Goal: Find contact information: Find contact information

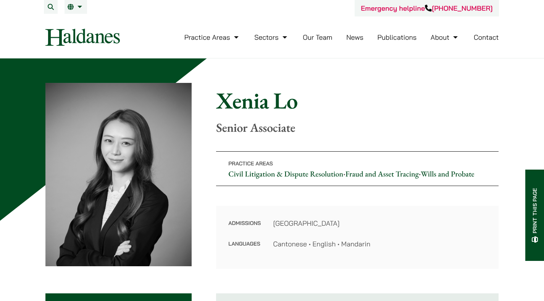
drag, startPoint x: 0, startPoint y: 0, endPoint x: 343, endPoint y: 130, distance: 367.2
click at [343, 130] on p "Senior Associate" at bounding box center [357, 127] width 282 height 14
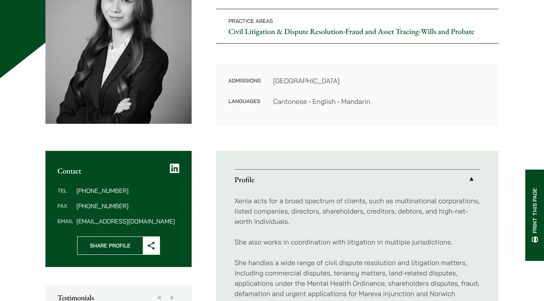
scroll to position [149, 0]
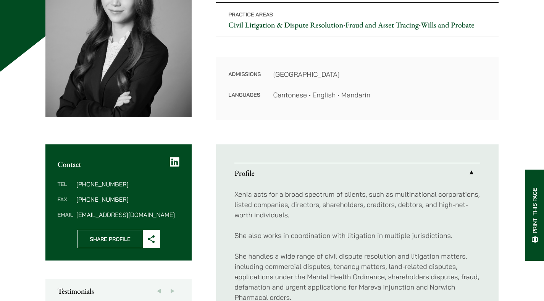
click at [134, 217] on dd "[EMAIL_ADDRESS][DOMAIN_NAME]" at bounding box center [127, 214] width 103 height 6
click at [153, 212] on dd "[EMAIL_ADDRESS][DOMAIN_NAME]" at bounding box center [127, 214] width 103 height 6
click at [97, 183] on dd "[PHONE_NUMBER]" at bounding box center [127, 184] width 103 height 6
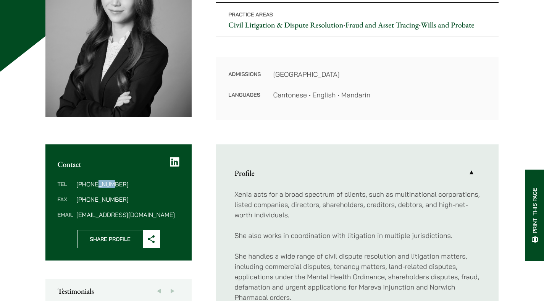
click at [97, 183] on dd "[PHONE_NUMBER]" at bounding box center [127, 184] width 103 height 6
click at [127, 184] on dd "[PHONE_NUMBER]" at bounding box center [127, 184] width 103 height 6
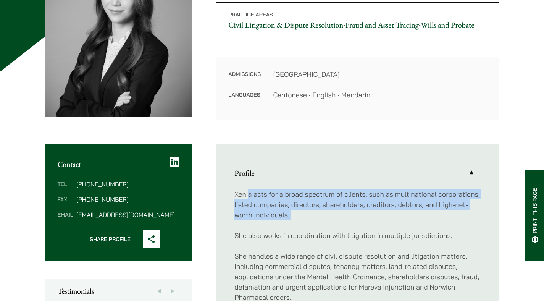
drag, startPoint x: 248, startPoint y: 193, endPoint x: 335, endPoint y: 229, distance: 94.6
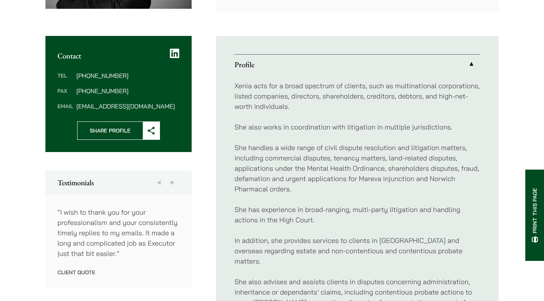
scroll to position [320, 0]
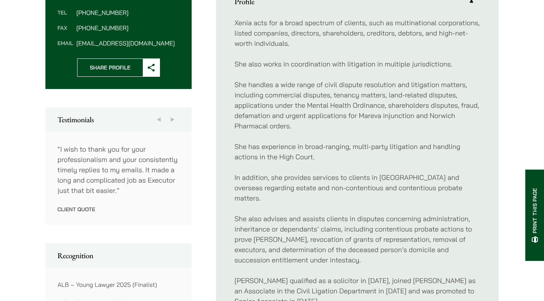
click at [60, 146] on p "“I wish to thank you for your professionalism and your consistently timely repl…" at bounding box center [119, 169] width 122 height 51
drag, startPoint x: 60, startPoint y: 146, endPoint x: 124, endPoint y: 191, distance: 78.3
click at [124, 191] on p "“I wish to thank you for your professionalism and your consistently timely repl…" at bounding box center [119, 169] width 122 height 51
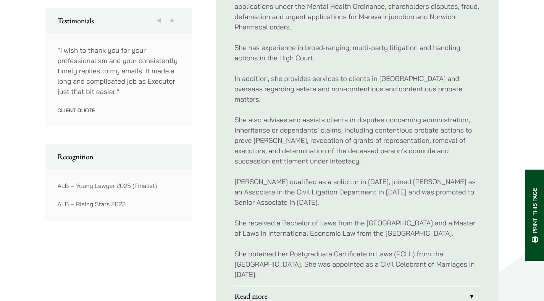
scroll to position [437, 0]
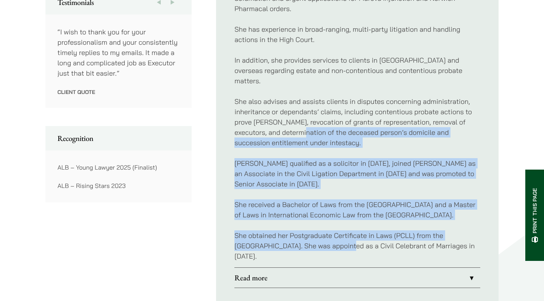
drag, startPoint x: 283, startPoint y: 122, endPoint x: 319, endPoint y: 244, distance: 127.2
click at [319, 244] on div "Xenia acts for a broad spectrum of clients, such as multinational corporations,…" at bounding box center [357, 80] width 246 height 373
click at [319, 244] on p "She obtained her Postgraduate Certificate in Laws (PCLL) from the [GEOGRAPHIC_D…" at bounding box center [357, 245] width 246 height 31
drag, startPoint x: 299, startPoint y: 261, endPoint x: 284, endPoint y: 216, distance: 46.8
click at [284, 216] on div "Xenia acts for a broad spectrum of clients, such as multinational corporations,…" at bounding box center [357, 80] width 246 height 373
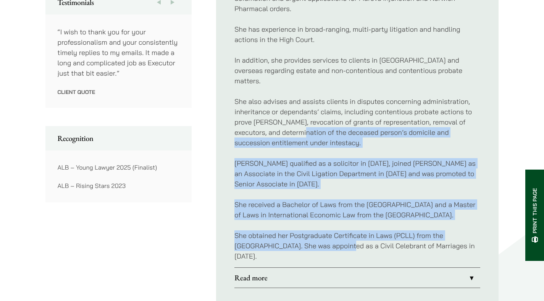
click at [284, 216] on p "She received a Bachelor of Laws from the [GEOGRAPHIC_DATA] and a Master of Laws…" at bounding box center [357, 209] width 246 height 21
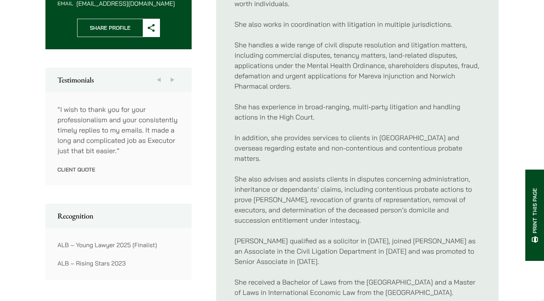
scroll to position [130, 0]
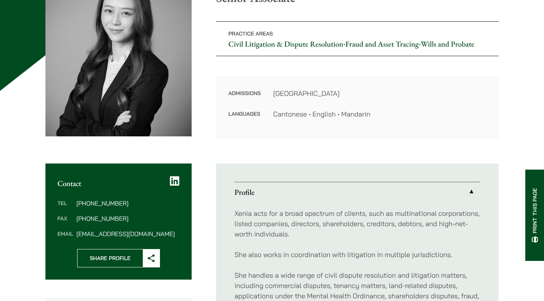
click at [121, 204] on dd "[PHONE_NUMBER]" at bounding box center [127, 203] width 103 height 6
click at [126, 204] on dd "[PHONE_NUMBER]" at bounding box center [127, 203] width 103 height 6
drag, startPoint x: 126, startPoint y: 205, endPoint x: 102, endPoint y: 216, distance: 26.8
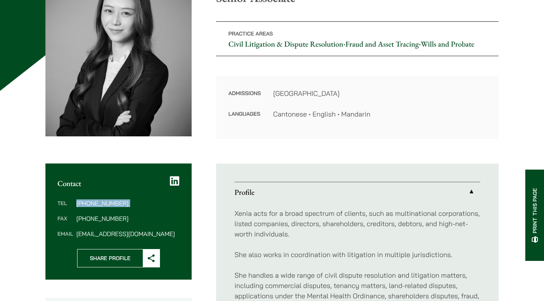
click at [76, 207] on dl "Tel [PHONE_NUMBER] Fax [PHONE_NUMBER] Email [EMAIL_ADDRESS][DOMAIN_NAME]" at bounding box center [119, 218] width 122 height 37
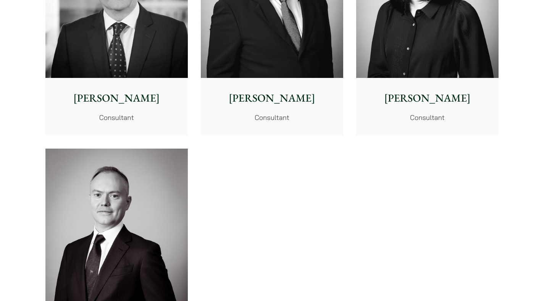
scroll to position [4041, 0]
